Goal: Transaction & Acquisition: Purchase product/service

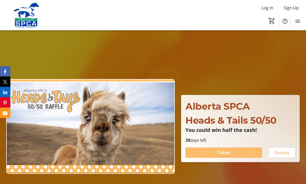
click at [242, 158] on span at bounding box center [223, 152] width 77 height 12
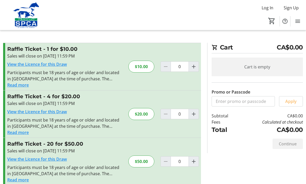
click at [194, 113] on mat-icon "Increment by one" at bounding box center [193, 114] width 6 height 6
type input "1"
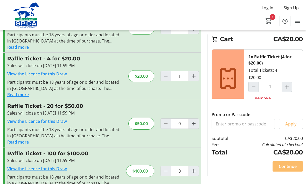
scroll to position [38, 0]
click at [287, 169] on span "Continue" at bounding box center [287, 166] width 18 height 6
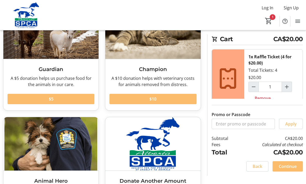
scroll to position [53, 0]
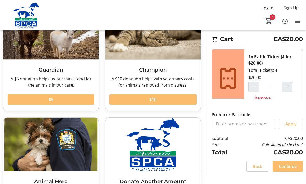
click at [188, 98] on span at bounding box center [152, 99] width 87 height 12
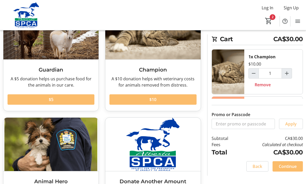
click at [291, 169] on span "Continue" at bounding box center [287, 166] width 18 height 6
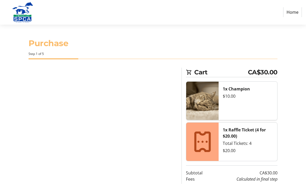
scroll to position [0, 0]
select select "CA"
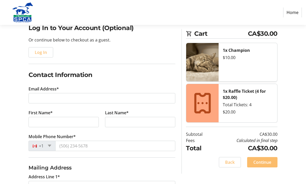
scroll to position [49, 0]
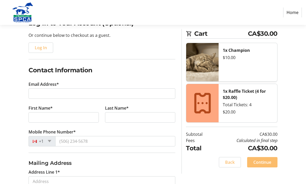
click at [40, 47] on span "Log In" at bounding box center [41, 48] width 12 height 6
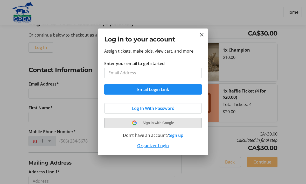
click at [157, 118] on div "Log In With Password Sign in with Google Don't have an account? Sign up Organiz…" at bounding box center [152, 124] width 97 height 50
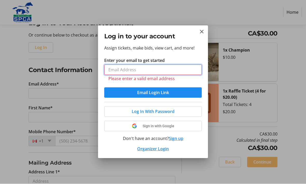
click at [119, 67] on input "Enter your email to get started" at bounding box center [152, 70] width 97 height 10
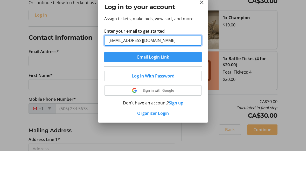
type input "[EMAIL_ADDRESS][DOMAIN_NAME]"
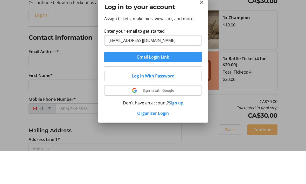
click at [157, 87] on span "Email Login Link" at bounding box center [153, 90] width 32 height 6
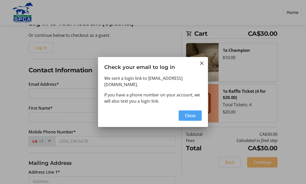
click at [192, 114] on span "Close" at bounding box center [190, 115] width 11 height 6
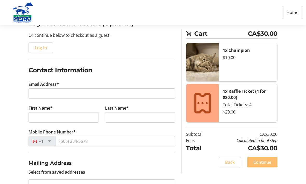
type input "[EMAIL_ADDRESS][DOMAIN_NAME]"
type input "[PERSON_NAME]"
type input "[PHONE_NUMBER]"
checkbox input "true"
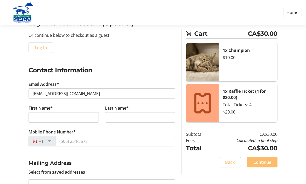
radio input "true"
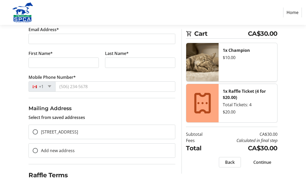
scroll to position [104, 0]
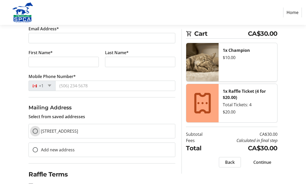
click at [37, 129] on input "[STREET_ADDRESS]" at bounding box center [35, 131] width 5 height 5
radio input "true"
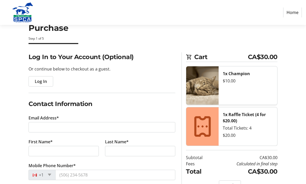
scroll to position [18, 0]
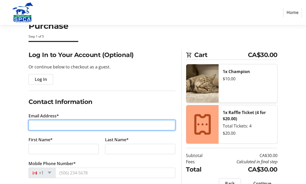
click at [53, 122] on input "Email Address*" at bounding box center [101, 125] width 147 height 10
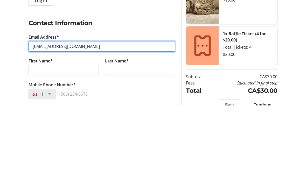
type input "[EMAIL_ADDRESS][DOMAIN_NAME]"
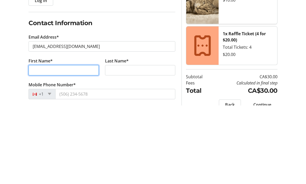
click at [62, 144] on input "First Name*" at bounding box center [63, 149] width 70 height 10
type input "SUSAN"
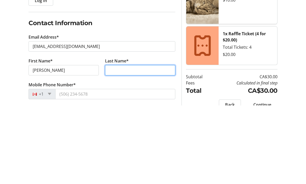
click at [138, 144] on input "Last Name*" at bounding box center [140, 149] width 70 height 10
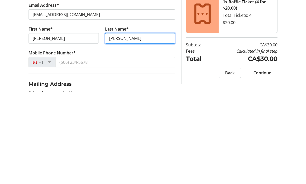
scroll to position [38, 0]
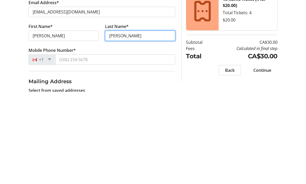
type input "WALKER"
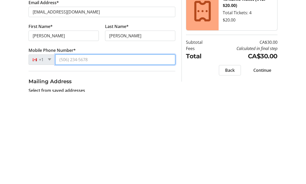
click at [90, 147] on input "Mobile Phone Number*" at bounding box center [115, 152] width 120 height 10
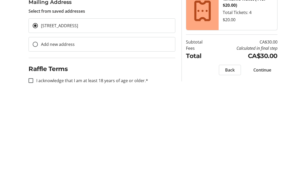
scroll to position [121, 0]
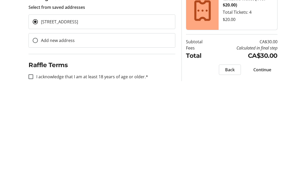
type input "[PHONE_NUMBER]"
click at [33, 167] on input "I acknowledge that I am at least 18 years of age or older.*" at bounding box center [30, 169] width 5 height 5
checkbox input "true"
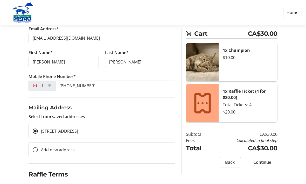
scroll to position [104, 0]
click at [266, 164] on span at bounding box center [262, 162] width 30 height 12
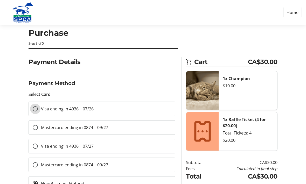
click at [35, 107] on input "Visa ending in 4936 07/26" at bounding box center [35, 108] width 5 height 5
radio input "true"
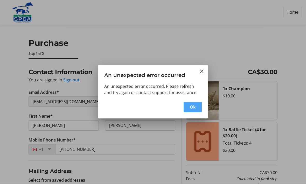
click at [195, 106] on span "Ok" at bounding box center [193, 107] width 6 height 6
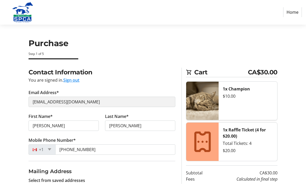
scroll to position [0, 0]
